Goal: Task Accomplishment & Management: Complete application form

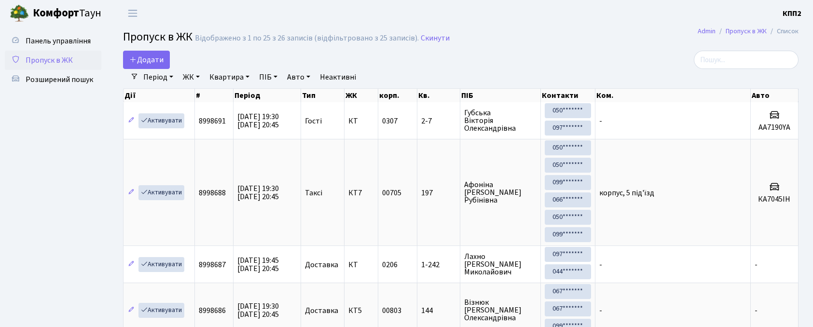
select select "25"
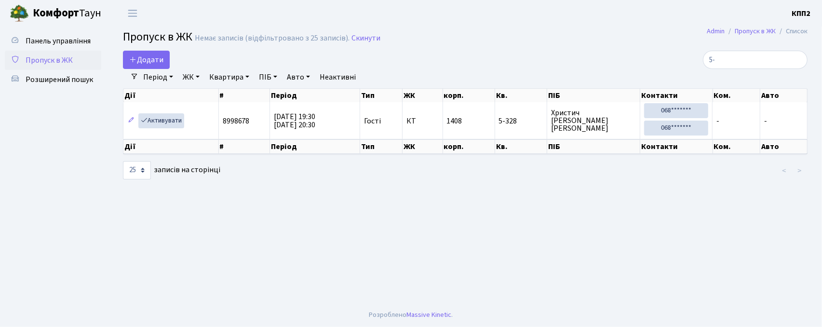
type input "5"
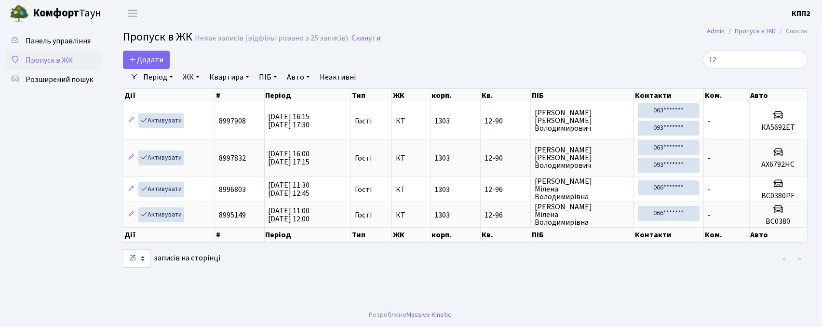
type input "1"
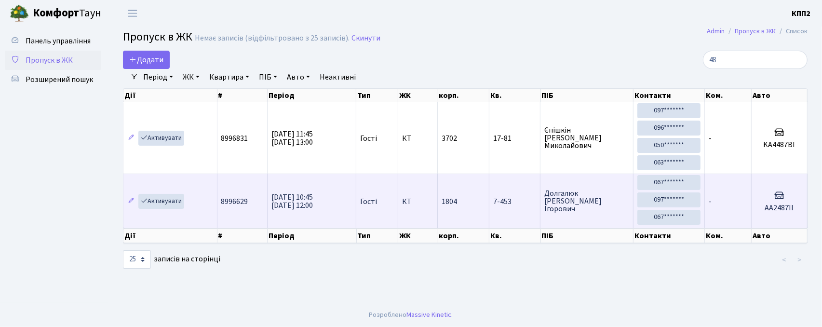
type input "4"
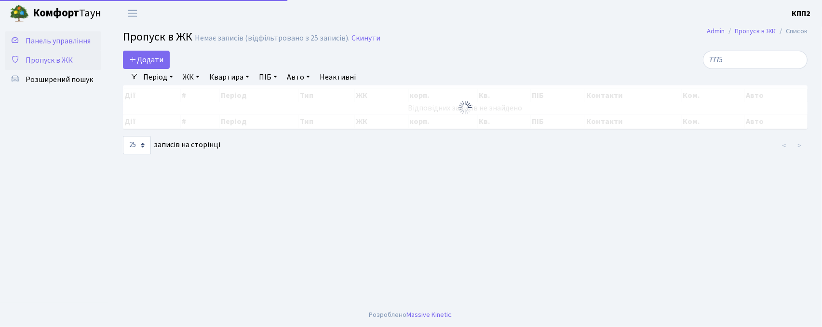
type input "7775"
click at [72, 37] on span "Панель управління" at bounding box center [58, 41] width 65 height 11
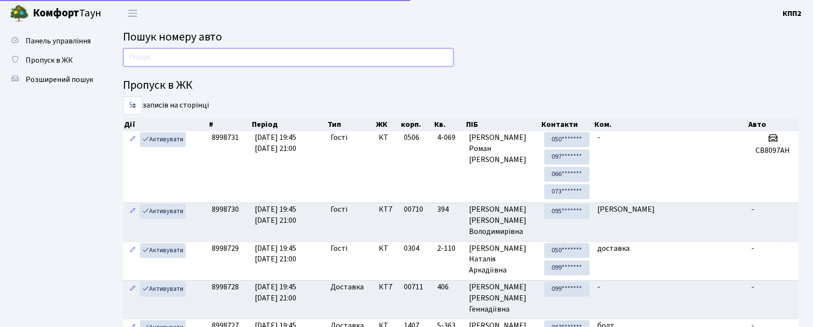
drag, startPoint x: 228, startPoint y: 64, endPoint x: 226, endPoint y: 57, distance: 6.9
click at [228, 64] on input "text" at bounding box center [288, 57] width 330 height 18
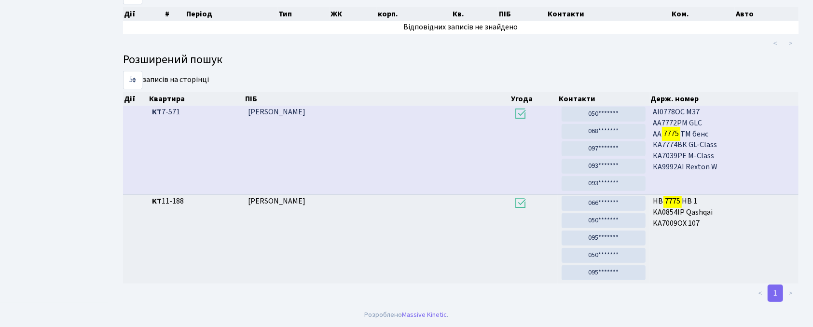
scroll to position [113, 0]
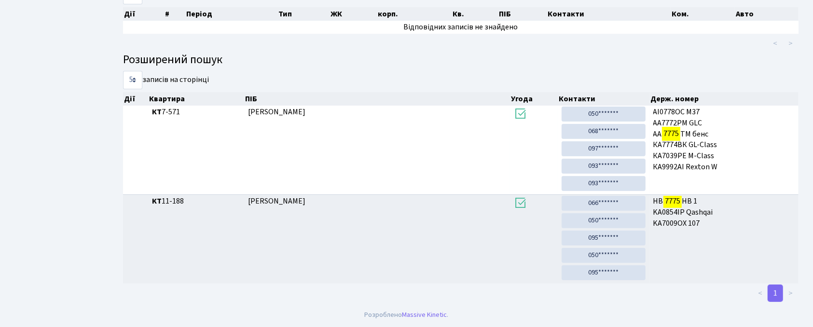
type input "7775"
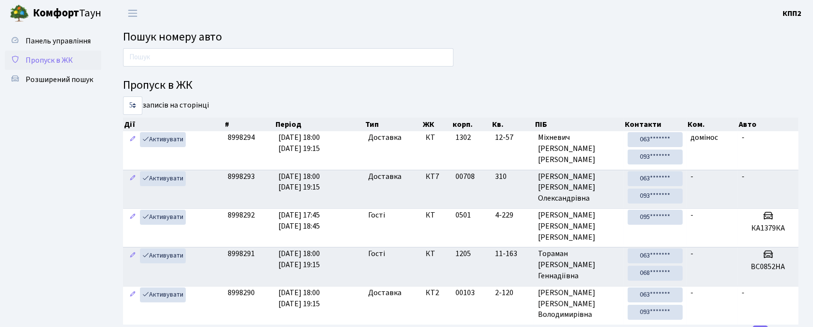
click at [48, 61] on span "Пропуск в ЖК" at bounding box center [49, 60] width 47 height 11
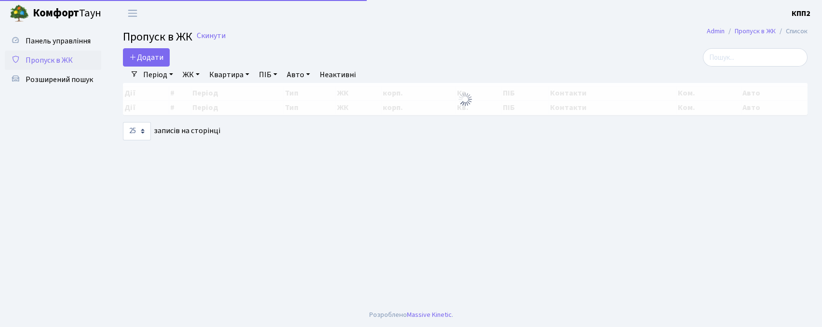
select select "25"
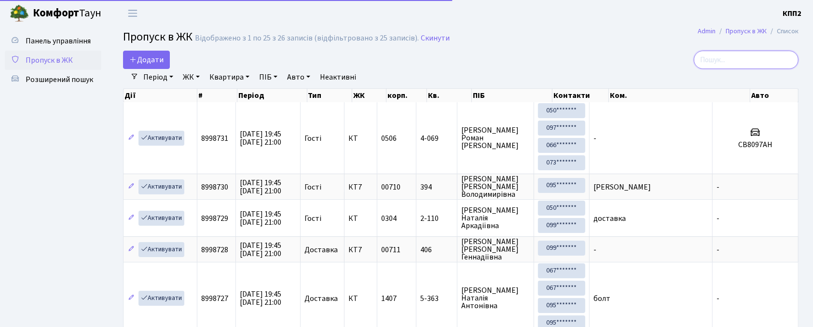
click at [769, 56] on input "search" at bounding box center [746, 60] width 105 height 18
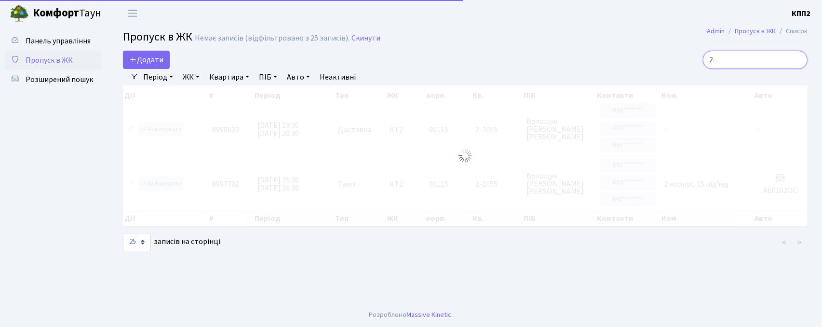
type input "2"
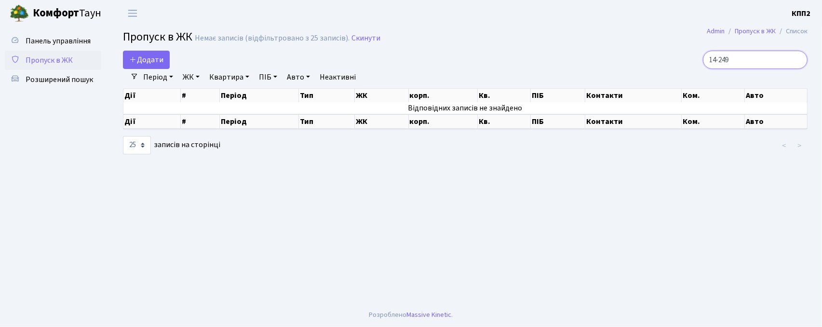
type input "14-249"
click at [195, 76] on link "ЖК" at bounding box center [191, 77] width 25 height 16
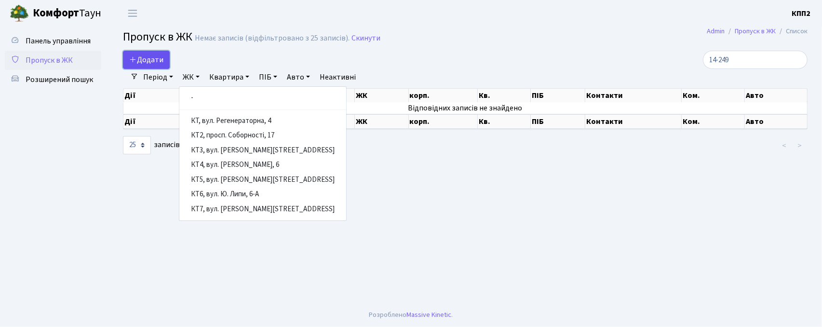
click at [147, 52] on link "Додати" at bounding box center [146, 60] width 47 height 18
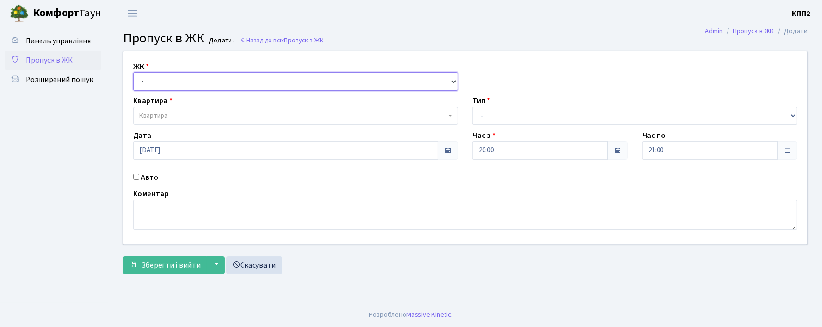
click at [173, 78] on select "- КТ, вул. Регенераторна, 4 КТ2, просп. [STREET_ADDRESS] [STREET_ADDRESS] [PERS…" at bounding box center [295, 81] width 325 height 18
select select "271"
click at [133, 72] on select "- КТ, вул. Регенераторна, 4 КТ2, просп. [STREET_ADDRESS] [STREET_ADDRESS] [PERS…" at bounding box center [295, 81] width 325 height 18
select select
click at [172, 117] on span "Квартира" at bounding box center [292, 116] width 307 height 10
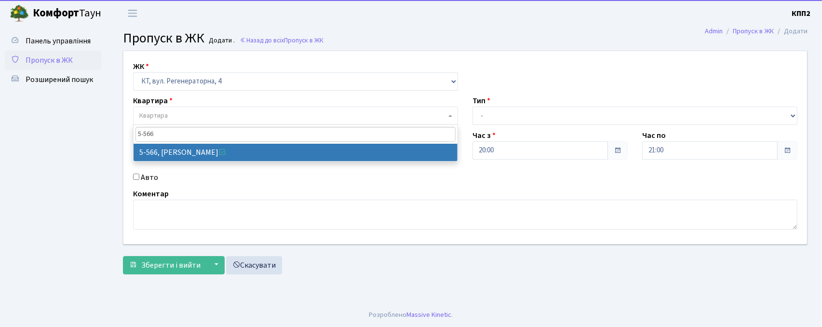
type input "5-566"
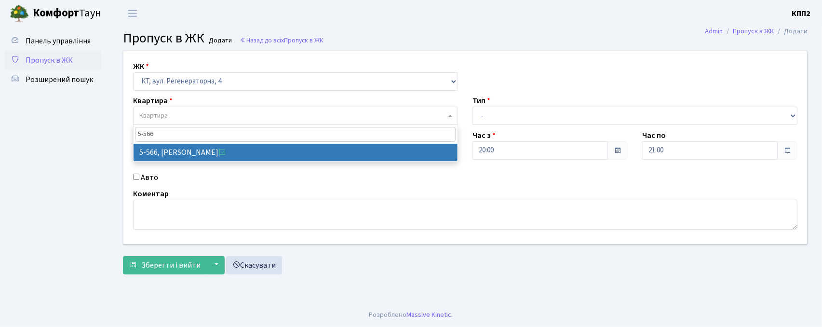
drag, startPoint x: 203, startPoint y: 145, endPoint x: 193, endPoint y: 154, distance: 13.3
select select "1960"
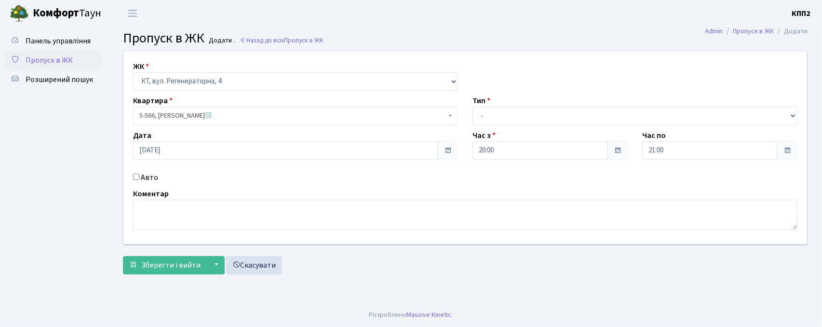
drag, startPoint x: 136, startPoint y: 173, endPoint x: 142, endPoint y: 174, distance: 6.3
click at [137, 174] on input "Авто" at bounding box center [136, 177] width 6 height 6
checkbox input "true"
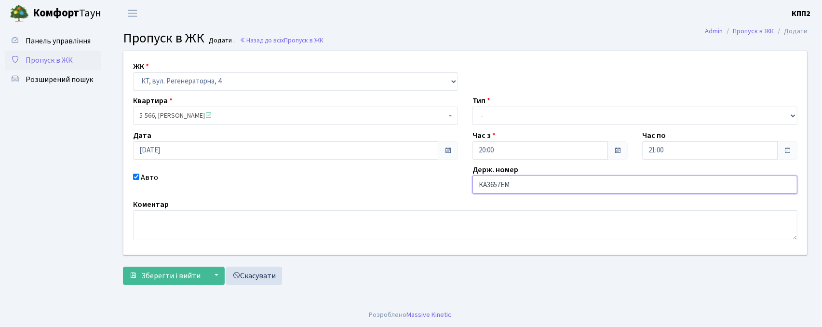
type input "КА3657ЕМ"
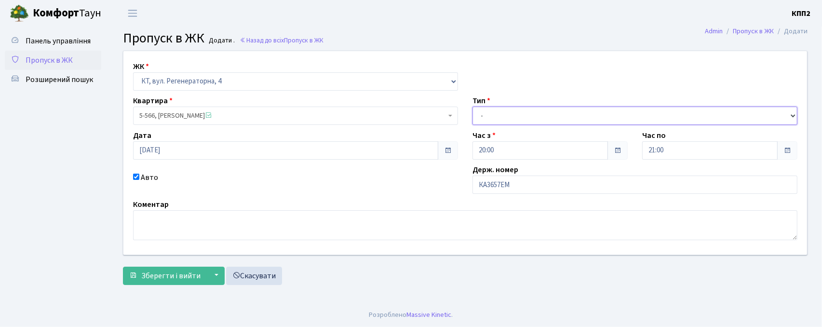
click at [508, 116] on select "- Доставка Таксі Гості Сервіс" at bounding box center [635, 116] width 325 height 18
select select "2"
click at [473, 107] on select "- Доставка Таксі Гості Сервіс" at bounding box center [635, 116] width 325 height 18
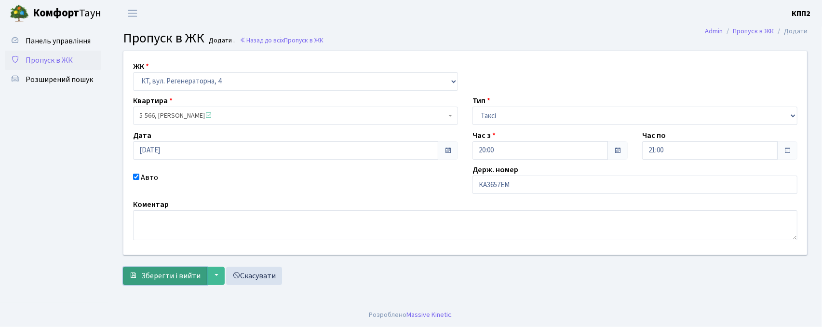
drag, startPoint x: 151, startPoint y: 280, endPoint x: 157, endPoint y: 276, distance: 7.0
click at [152, 279] on span "Зберегти і вийти" at bounding box center [170, 276] width 59 height 11
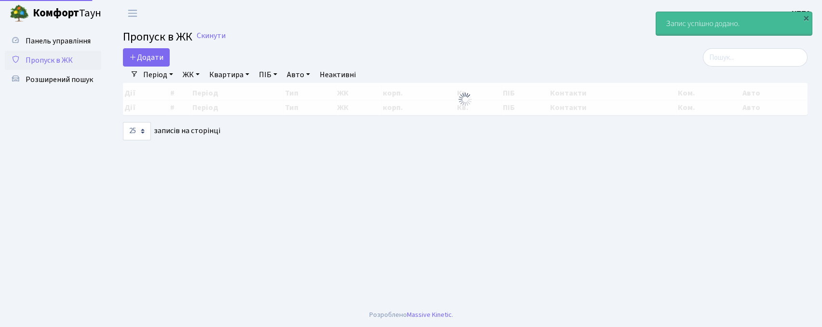
select select "25"
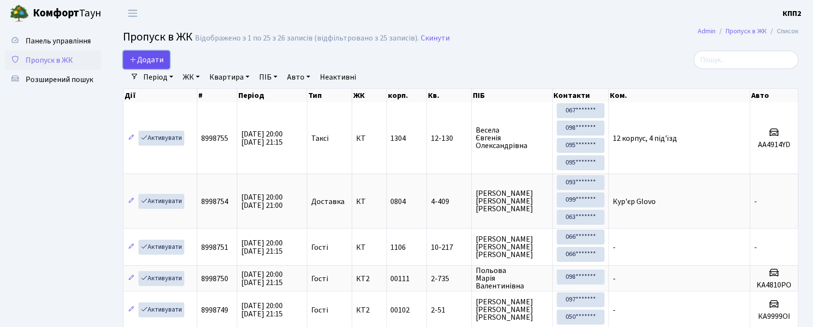
click at [153, 62] on span "Додати" at bounding box center [146, 60] width 34 height 11
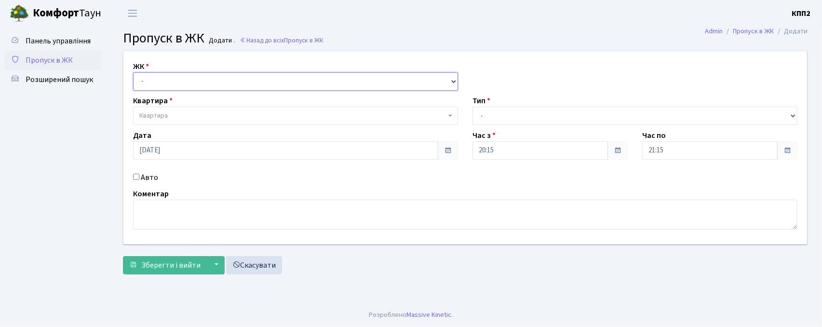
drag, startPoint x: 0, startPoint y: 0, endPoint x: 157, endPoint y: 80, distance: 175.8
click at [157, 79] on select "- КТ, вул. Регенераторна, 4 КТ2, просп. [STREET_ADDRESS] [STREET_ADDRESS] [PERS…" at bounding box center [295, 81] width 325 height 18
select select "271"
click at [133, 72] on select "- КТ, вул. Регенераторна, 4 КТ2, просп. [STREET_ADDRESS] [STREET_ADDRESS] [PERS…" at bounding box center [295, 81] width 325 height 18
select select
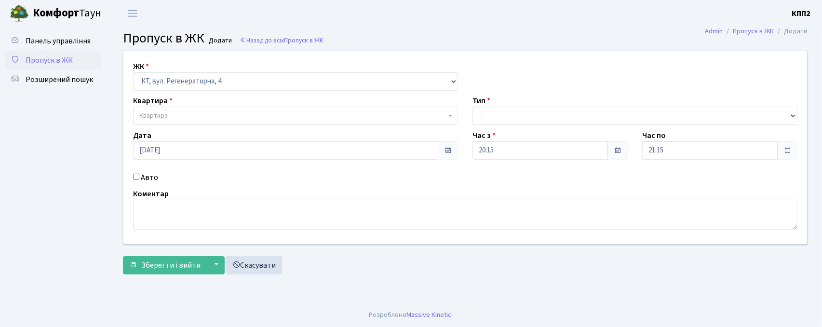
click at [161, 120] on span "Квартира" at bounding box center [153, 116] width 28 height 10
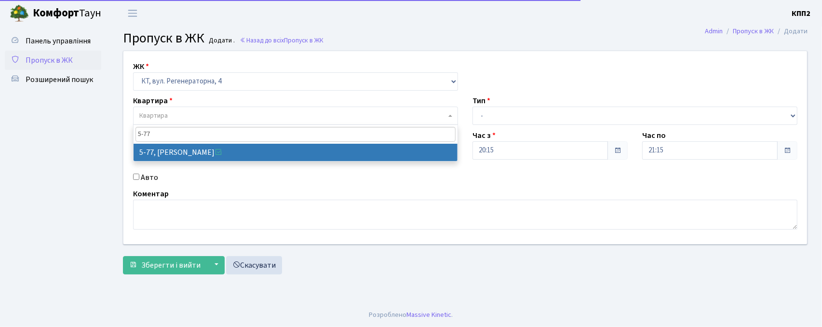
type input "5-77"
select select "2487"
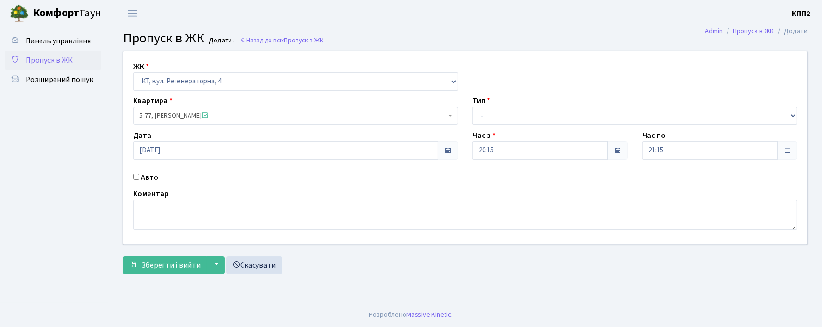
click at [143, 177] on label "Авто" at bounding box center [149, 178] width 17 height 12
click at [139, 177] on input "Авто" at bounding box center [136, 177] width 6 height 6
checkbox input "true"
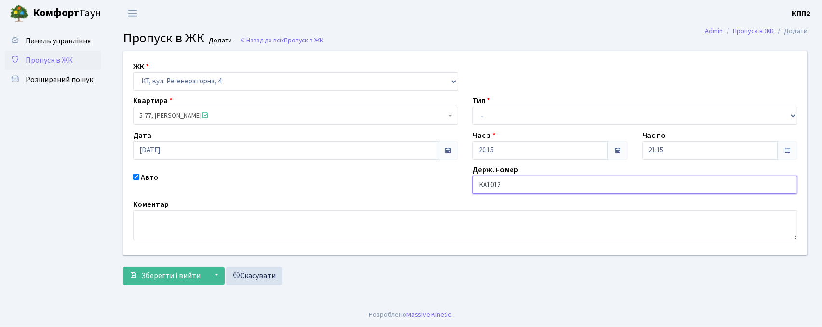
type input "КА1012РН"
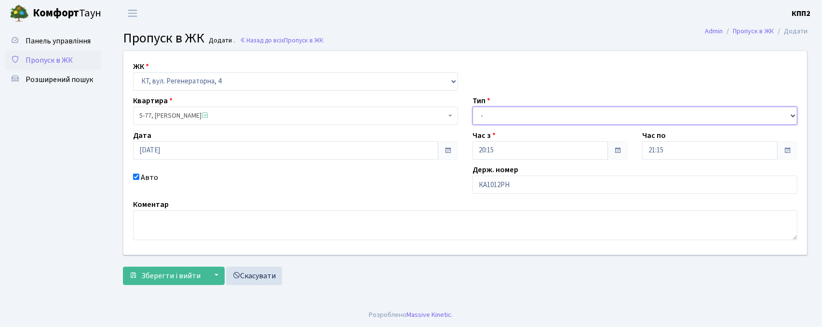
click at [521, 114] on select "- Доставка Таксі Гості Сервіс" at bounding box center [635, 116] width 325 height 18
select select "3"
click at [473, 107] on select "- Доставка Таксі Гості Сервіс" at bounding box center [635, 116] width 325 height 18
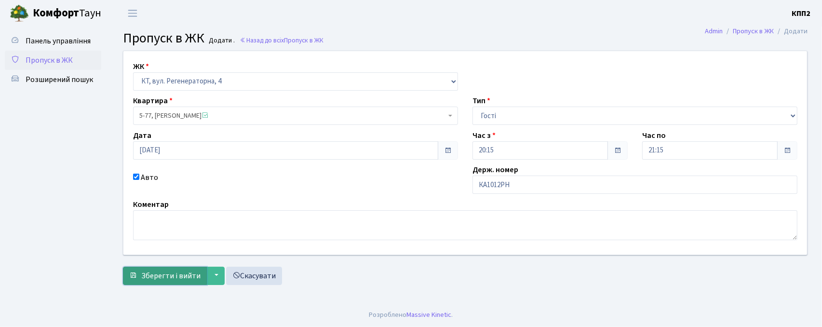
click at [183, 271] on span "Зберегти і вийти" at bounding box center [170, 276] width 59 height 11
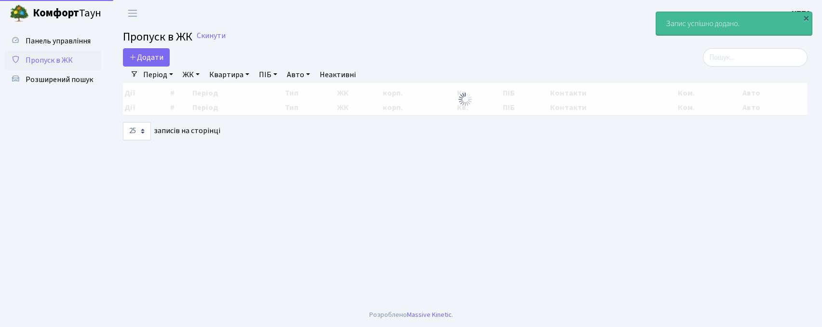
select select "25"
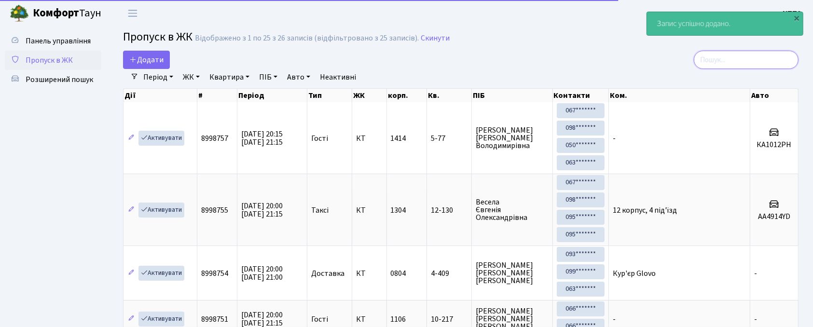
click at [728, 68] on input "search" at bounding box center [746, 60] width 105 height 18
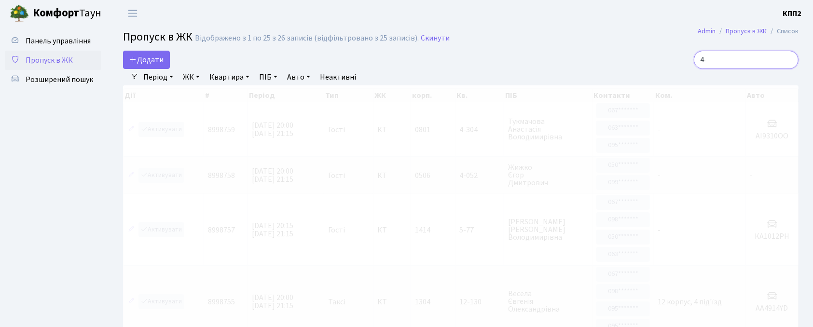
type input "4"
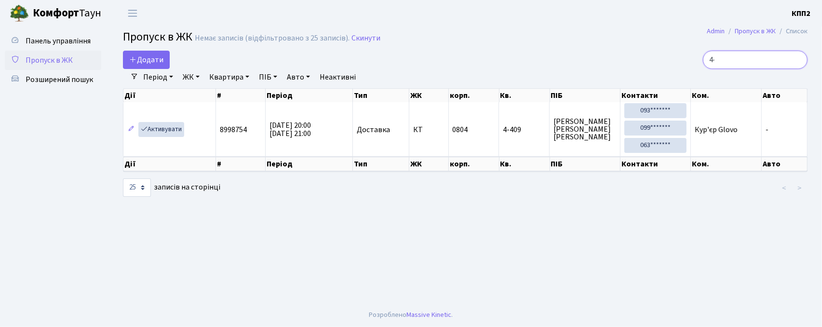
type input "4"
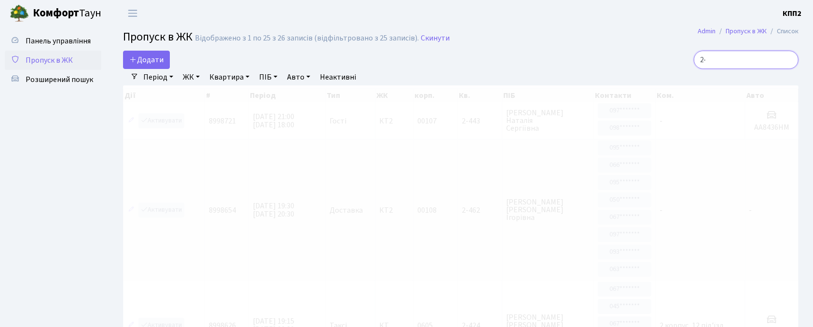
type input "2"
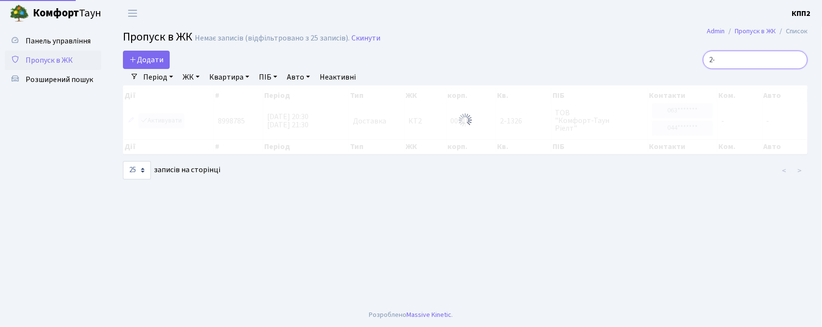
type input "2"
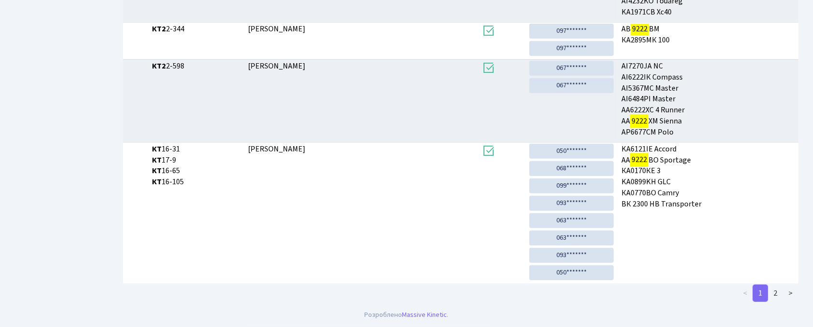
scroll to position [52, 0]
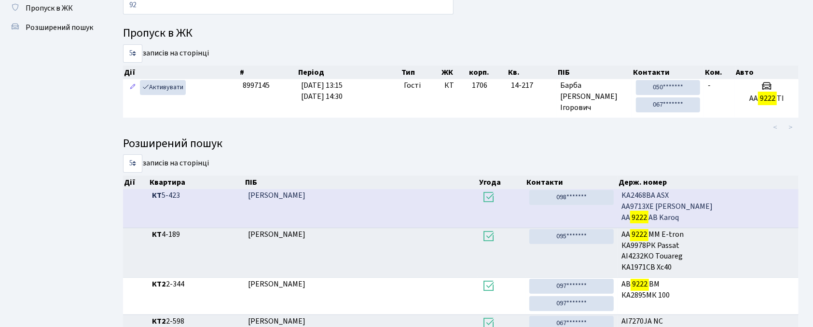
type input "9"
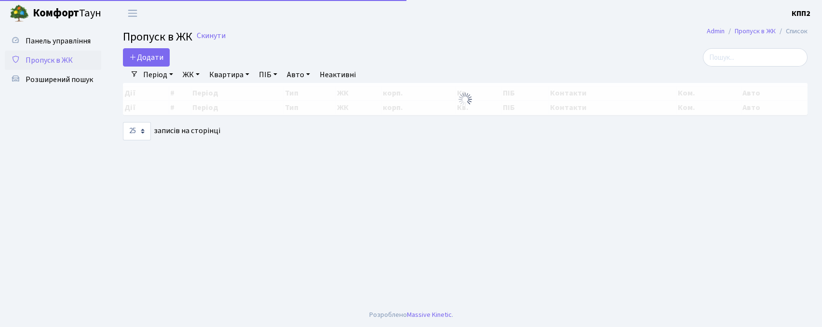
select select "25"
drag, startPoint x: 734, startPoint y: 66, endPoint x: 628, endPoint y: 56, distance: 106.5
click at [734, 66] on input "search" at bounding box center [755, 57] width 105 height 18
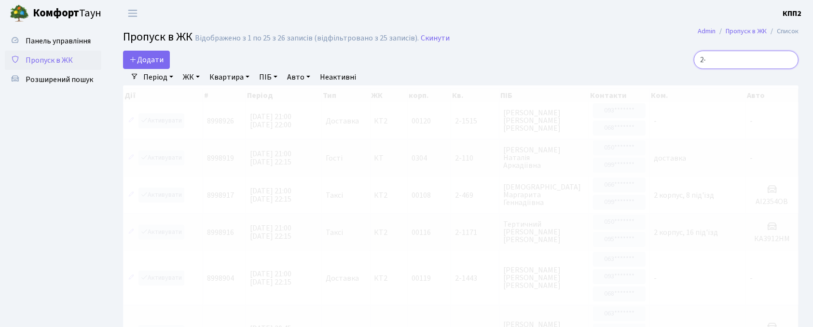
type input "2"
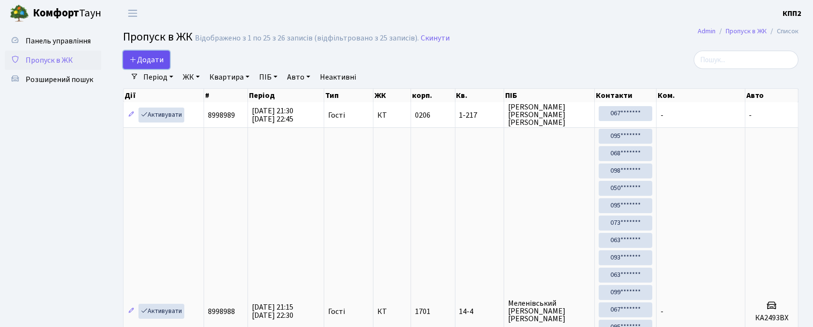
click at [151, 55] on span "Додати" at bounding box center [146, 60] width 34 height 11
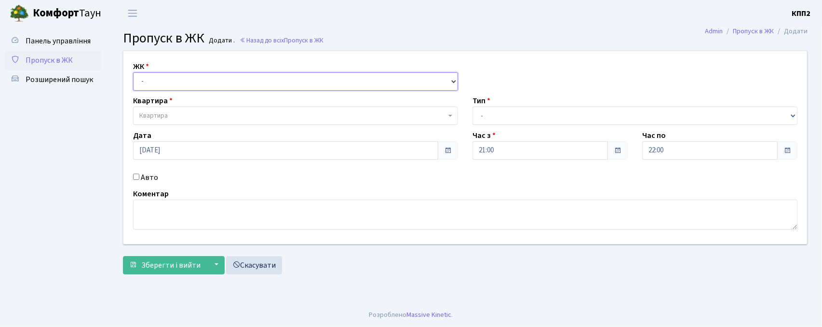
drag, startPoint x: 224, startPoint y: 77, endPoint x: 207, endPoint y: 88, distance: 19.9
click at [224, 78] on select "- КТ, вул. Регенераторна, 4 КТ2, просп. [STREET_ADDRESS] [STREET_ADDRESS] [PERS…" at bounding box center [295, 81] width 325 height 18
select select "271"
click at [133, 72] on select "- КТ, вул. Регенераторна, 4 КТ2, просп. [STREET_ADDRESS] [STREET_ADDRESS] [PERS…" at bounding box center [295, 81] width 325 height 18
select select
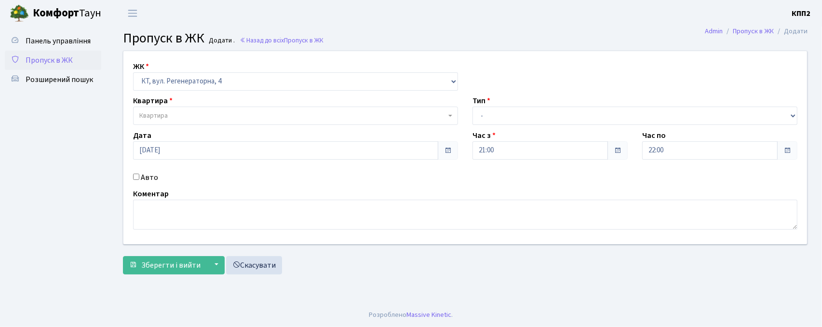
click at [198, 124] on body "[PERSON_NAME] КПП2 Мій обліковий запис Вийти Панель управління Пропуск в ЖК Роз…" at bounding box center [411, 163] width 822 height 327
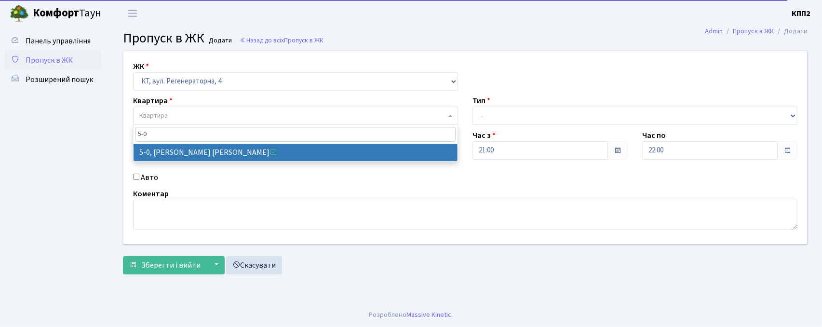
type input "5-0"
drag, startPoint x: 263, startPoint y: 155, endPoint x: 329, endPoint y: 154, distance: 65.6
select select "5323"
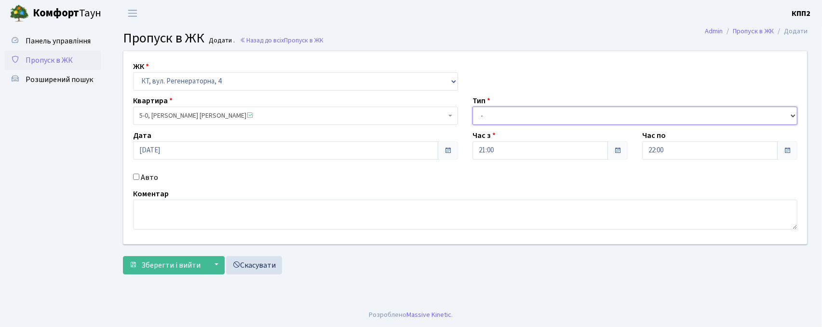
click at [566, 122] on select "- Доставка Таксі Гості Сервіс" at bounding box center [635, 116] width 325 height 18
select select "3"
click at [473, 107] on select "- Доставка Таксі Гості Сервіс" at bounding box center [635, 116] width 325 height 18
click at [247, 222] on textarea at bounding box center [465, 215] width 665 height 30
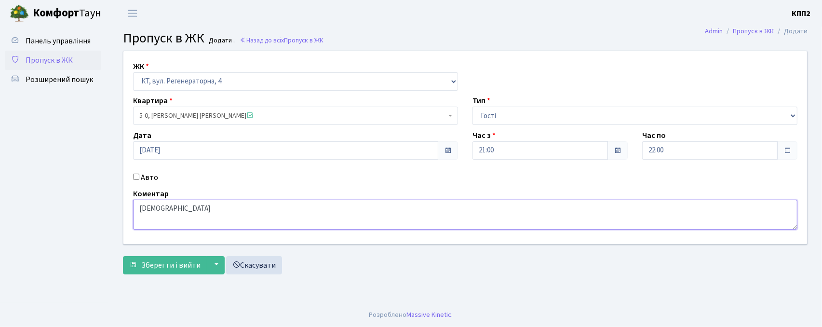
type textarea "[DEMOGRAPHIC_DATA]"
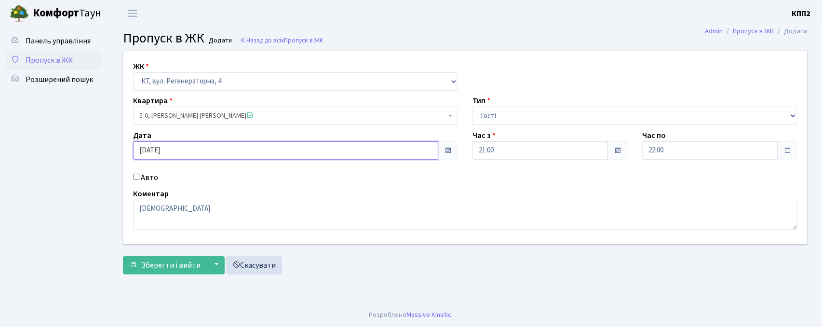
click at [282, 151] on input "[DATE]" at bounding box center [285, 150] width 305 height 18
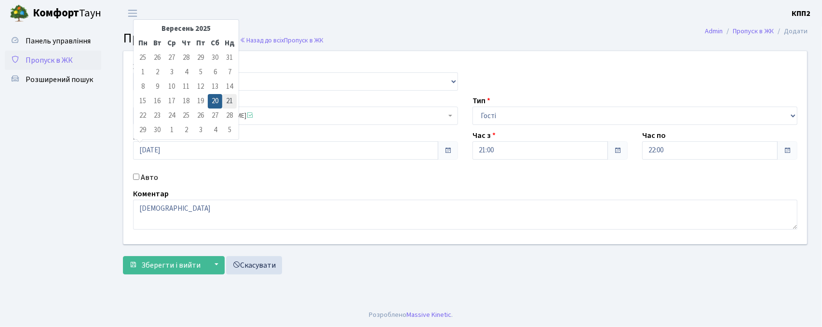
click at [230, 100] on td "21" at bounding box center [229, 101] width 14 height 14
type input "[DATE]"
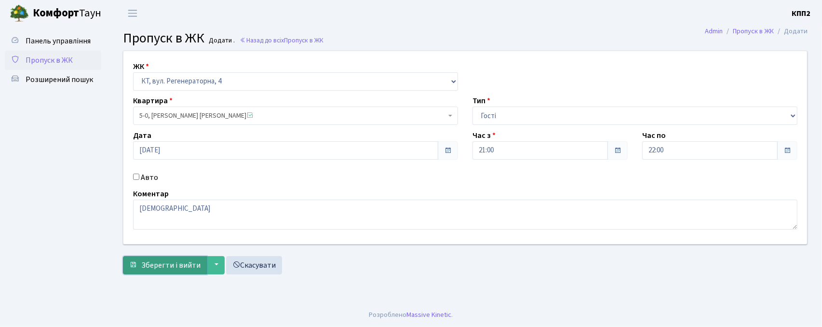
click at [182, 274] on button "Зберегти і вийти" at bounding box center [165, 265] width 84 height 18
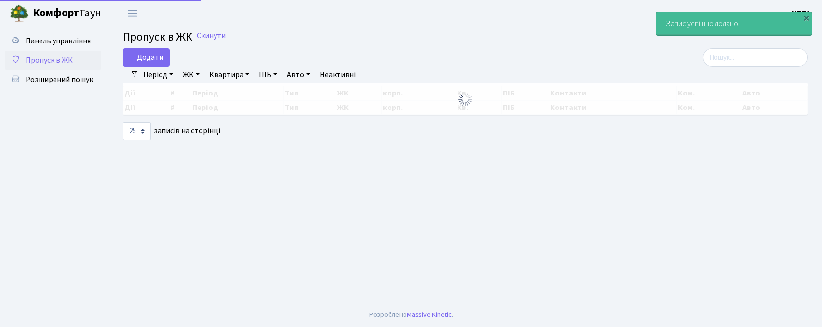
select select "25"
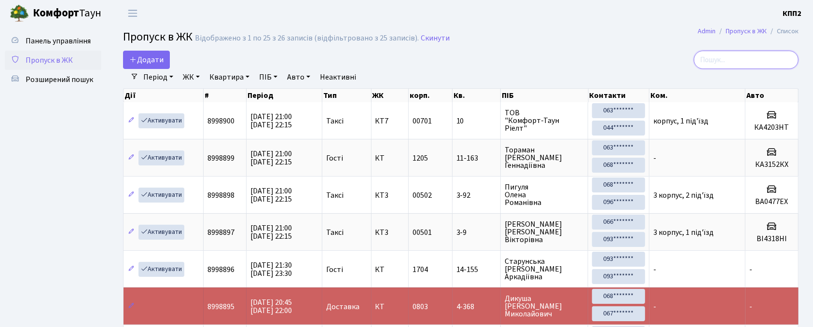
click at [724, 57] on input "search" at bounding box center [746, 60] width 105 height 18
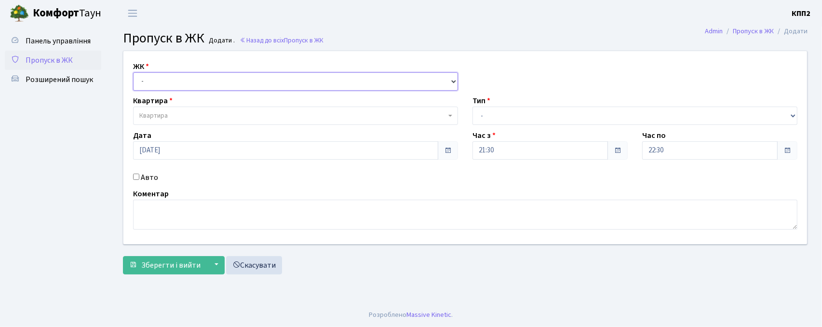
click at [178, 85] on select "- КТ, вул. Регенераторна, 4 КТ2, просп. [STREET_ADDRESS] [STREET_ADDRESS] [PERS…" at bounding box center [295, 81] width 325 height 18
select select "271"
click at [133, 72] on select "- КТ, вул. Регенераторна, 4 КТ2, просп. [STREET_ADDRESS] [STREET_ADDRESS] [PERS…" at bounding box center [295, 81] width 325 height 18
select select
click at [186, 116] on span "Квартира" at bounding box center [292, 116] width 307 height 10
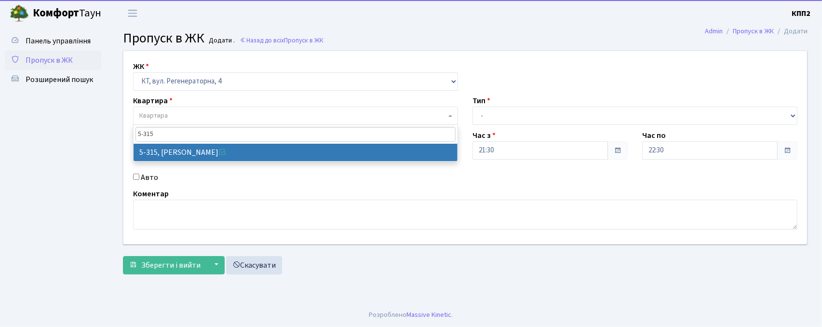
type input "5-315"
select select "2238"
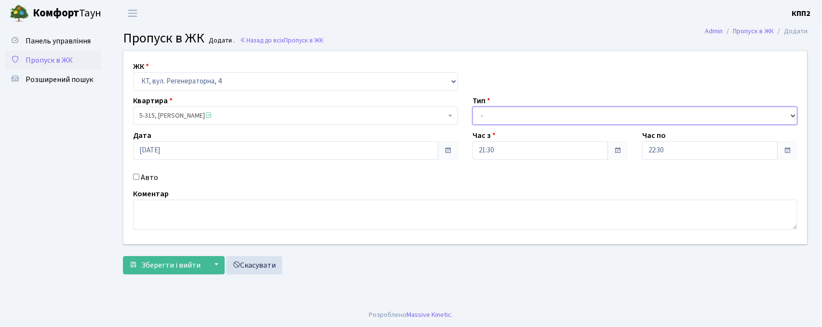
click at [532, 120] on select "- Доставка Таксі Гості Сервіс" at bounding box center [635, 116] width 325 height 18
select select "1"
click at [473, 107] on select "- Доставка Таксі Гості Сервіс" at bounding box center [635, 116] width 325 height 18
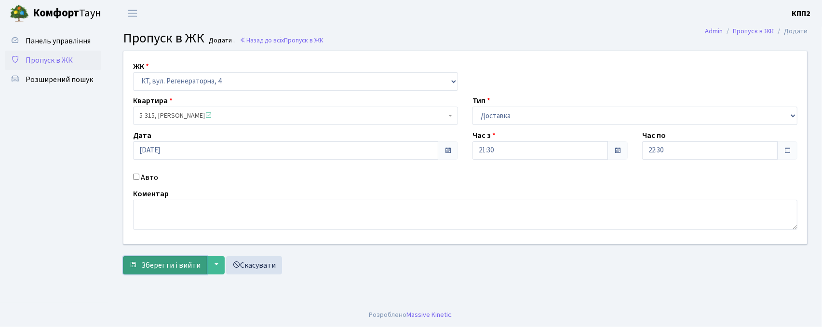
click at [154, 272] on button "Зберегти і вийти" at bounding box center [165, 265] width 84 height 18
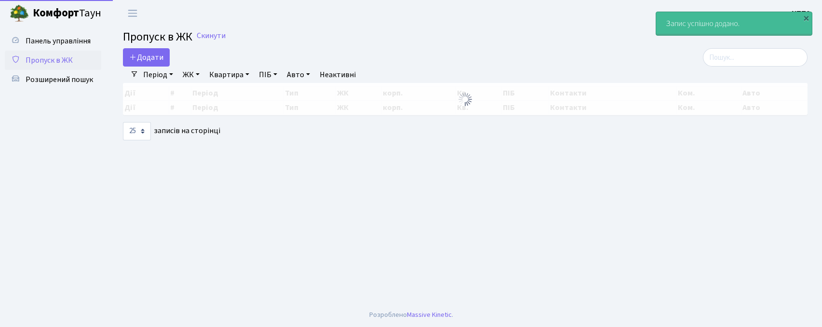
select select "25"
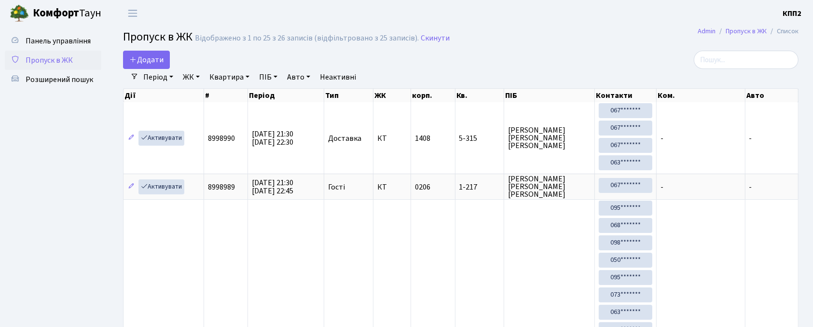
click at [725, 47] on h2 "Пропуск в ЖК Відображено з 1 по 25 з 26 записів (відфільтровано з 25 записів). …" at bounding box center [460, 38] width 675 height 16
click at [727, 60] on input "search" at bounding box center [746, 60] width 105 height 18
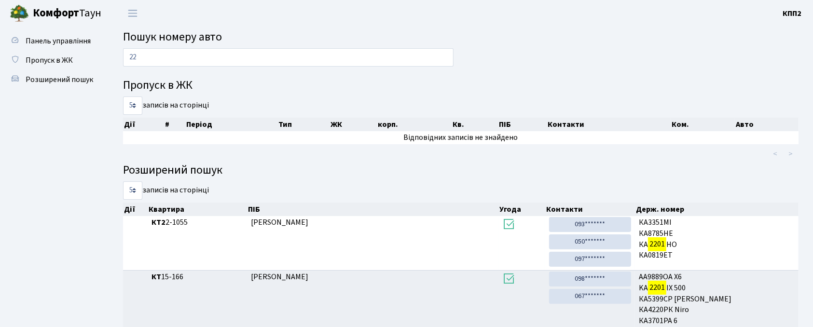
type input "2"
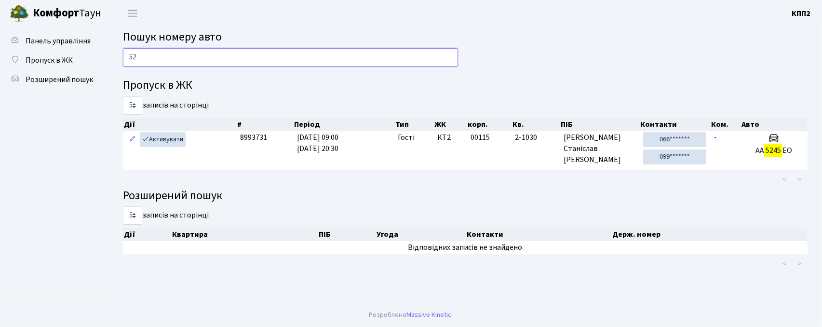
type input "5"
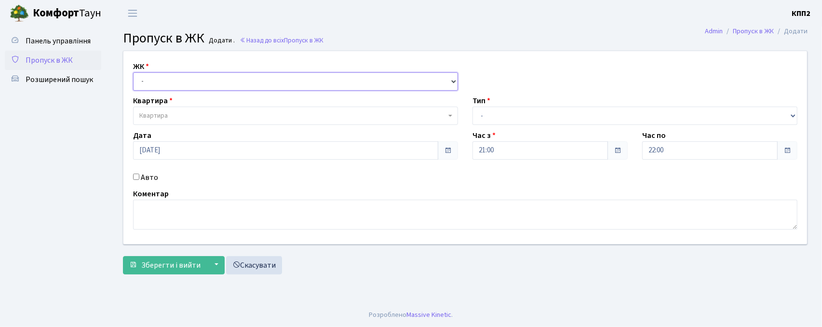
drag, startPoint x: 0, startPoint y: 0, endPoint x: 215, endPoint y: 87, distance: 232.0
click at [216, 83] on select "- КТ, вул. Регенераторна, 4 КТ2, просп. Соборності, 17 КТ3, вул. Березнева, 16 …" at bounding box center [295, 81] width 325 height 18
select select "271"
click at [133, 72] on select "- КТ, вул. Регенераторна, 4 КТ2, просп. Соборності, 17 КТ3, вул. Березнева, 16 …" at bounding box center [295, 81] width 325 height 18
select select
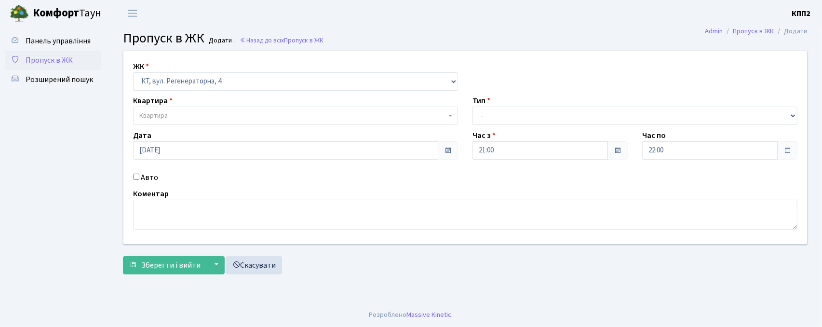
click at [155, 181] on label "Авто" at bounding box center [149, 178] width 17 height 12
click at [139, 180] on input "Авто" at bounding box center [136, 177] width 6 height 6
checkbox input "true"
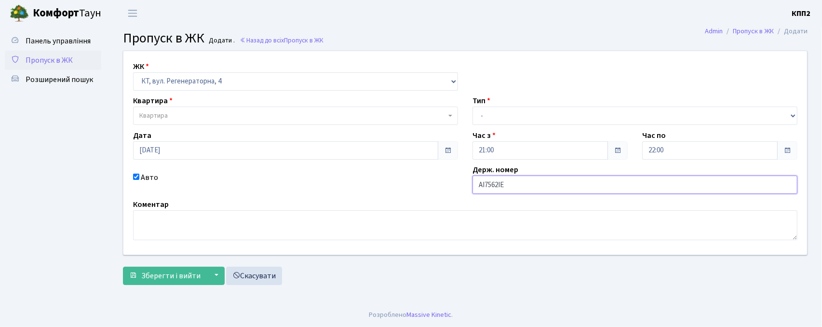
type input "АІ7562ІЕ"
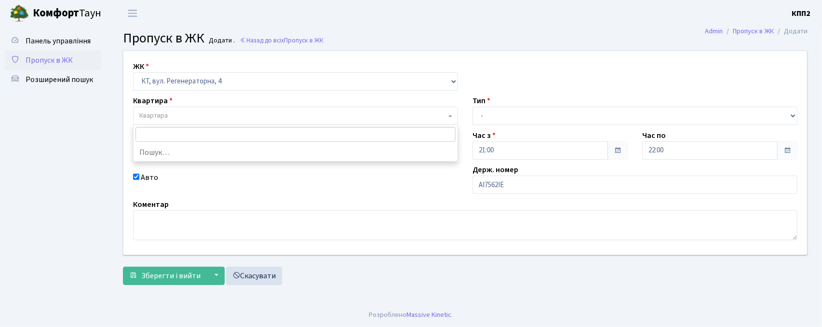
click at [349, 110] on span "Квартира" at bounding box center [295, 116] width 325 height 18
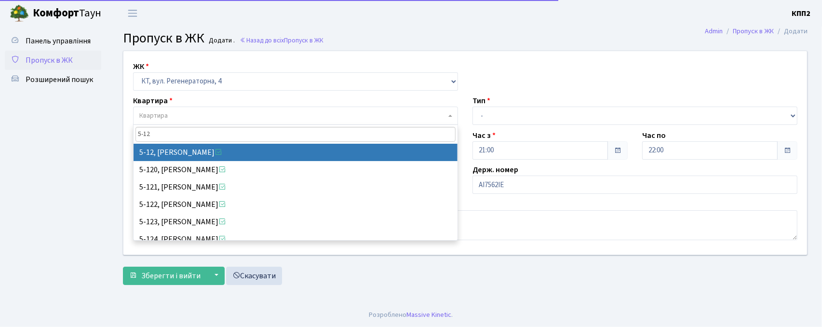
type input "5-12"
select select "2504"
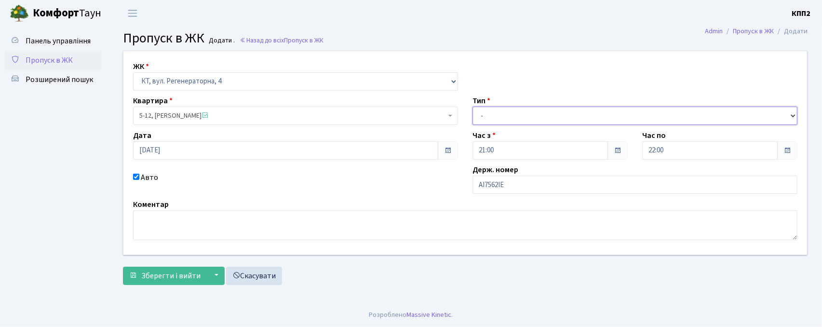
click at [612, 117] on select "- Доставка Таксі Гості Сервіс" at bounding box center [635, 116] width 325 height 18
select select "2"
click at [473, 107] on select "- Доставка Таксі Гості Сервіс" at bounding box center [635, 116] width 325 height 18
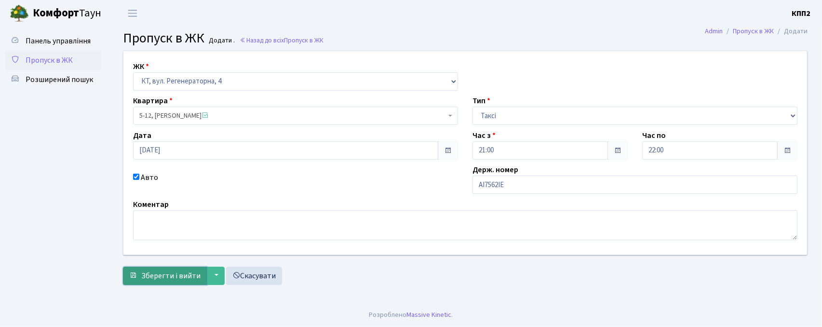
click at [137, 282] on button "Зберегти і вийти" at bounding box center [165, 276] width 84 height 18
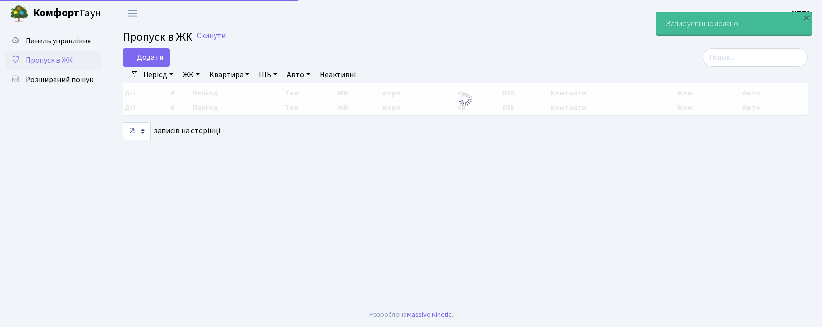
select select "25"
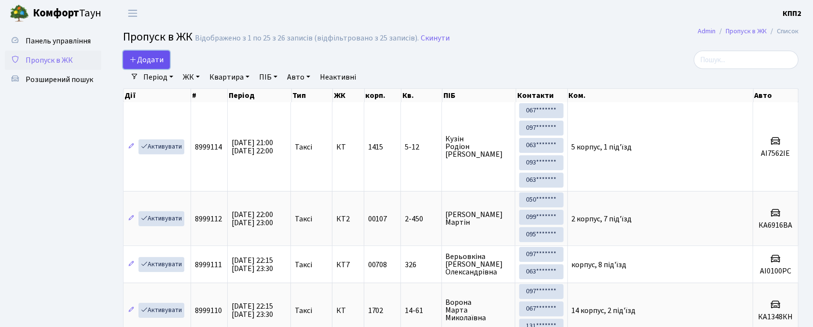
click at [129, 61] on icon at bounding box center [133, 59] width 8 height 8
select select "25"
